Goal: Register for event/course

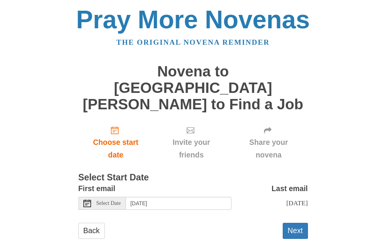
scroll to position [7, 0]
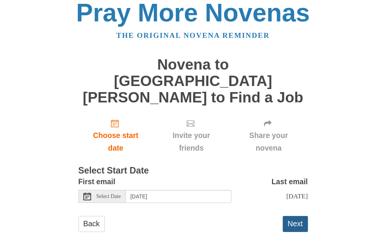
click at [293, 216] on button "Next" at bounding box center [295, 224] width 25 height 16
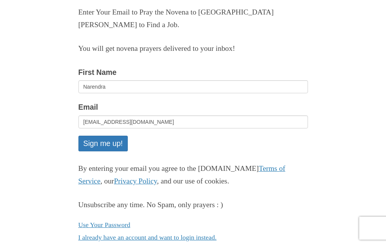
scroll to position [98, 0]
